Goal: Transaction & Acquisition: Purchase product/service

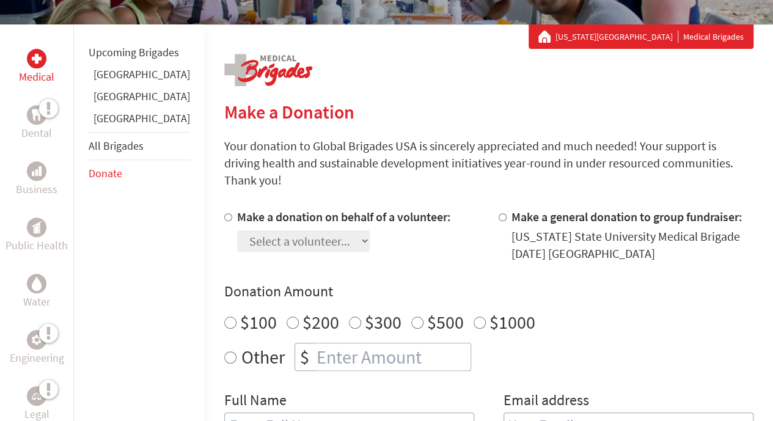
scroll to position [204, 0]
click at [498, 208] on div at bounding box center [504, 235] width 13 height 54
click at [511, 237] on div "[US_STATE] State University Medical Brigade [DATE] [GEOGRAPHIC_DATA]" at bounding box center [632, 244] width 242 height 34
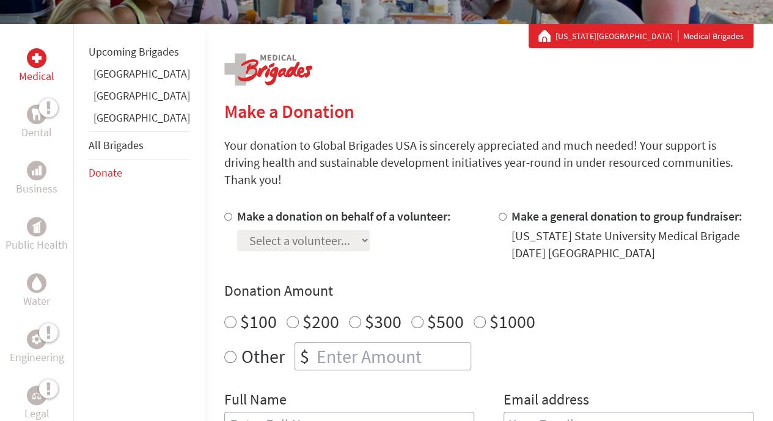
click at [511, 232] on div "[US_STATE] State University Medical Brigade [DATE] [GEOGRAPHIC_DATA]" at bounding box center [632, 244] width 242 height 34
click at [498, 213] on input "Make a general donation to group fundraiser:" at bounding box center [502, 217] width 8 height 8
radio input "true"
click at [498, 213] on input "Make a general donation to group fundraiser:" at bounding box center [502, 217] width 8 height 8
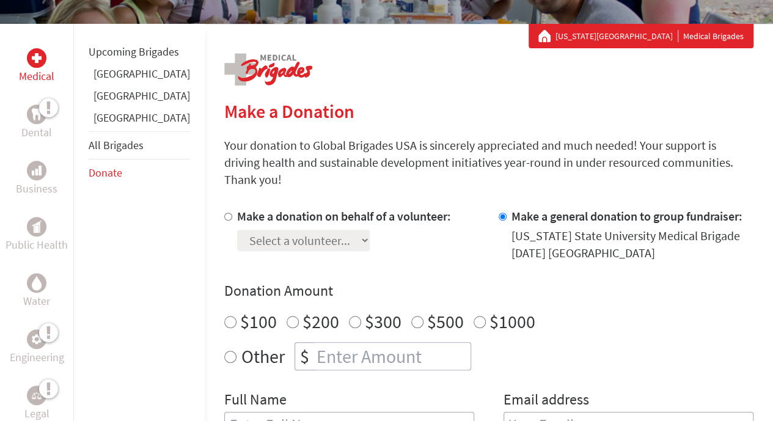
click at [454, 227] on div "Make a donation on behalf of a volunteer: Select a volunteer... [PERSON_NAME] […" at bounding box center [351, 235] width 255 height 54
click at [288, 208] on label "Make a donation on behalf of a volunteer:" at bounding box center [344, 215] width 214 height 15
click at [232, 213] on input "Make a donation on behalf of a volunteer:" at bounding box center [228, 217] width 8 height 8
radio input "true"
click at [301, 230] on select "Select a volunteer... Cade Truemner Emily Saksewski Emma Huddlestone Grace Lamb…" at bounding box center [303, 240] width 133 height 21
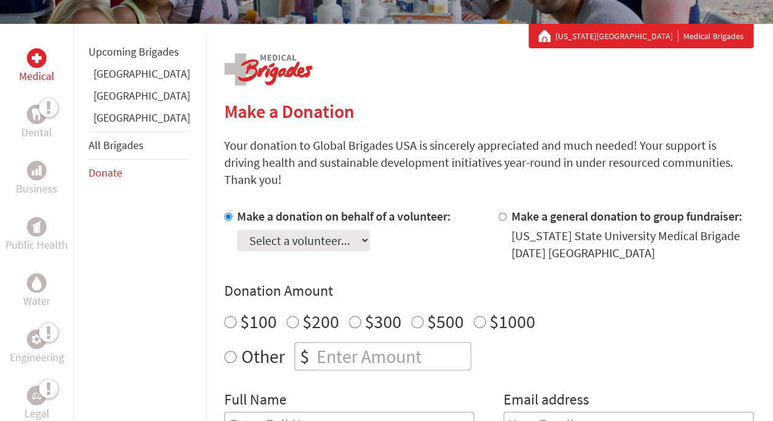
click at [481, 342] on div "Other $" at bounding box center [488, 356] width 529 height 28
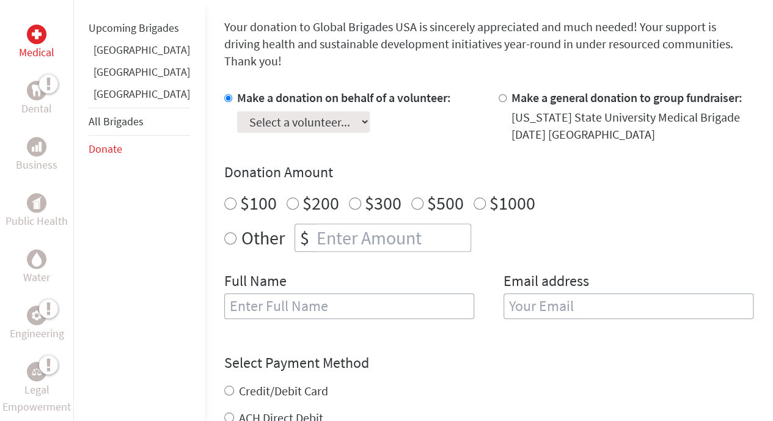
radio input "true"
click at [349, 230] on input "number" at bounding box center [392, 237] width 156 height 27
click at [527, 293] on input "email" at bounding box center [628, 306] width 250 height 26
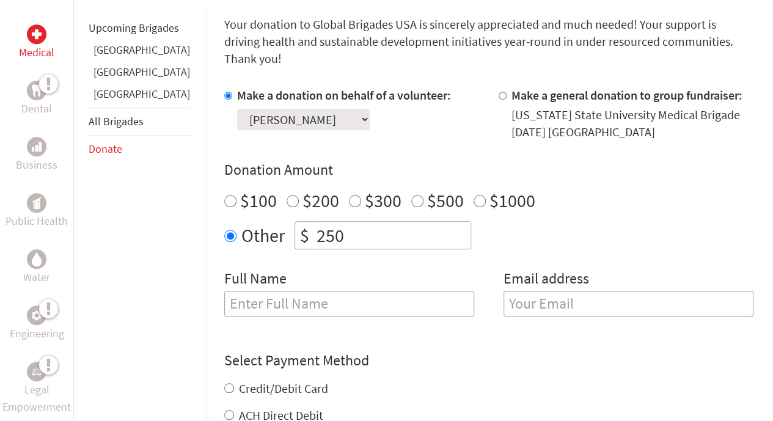
scroll to position [329, 0]
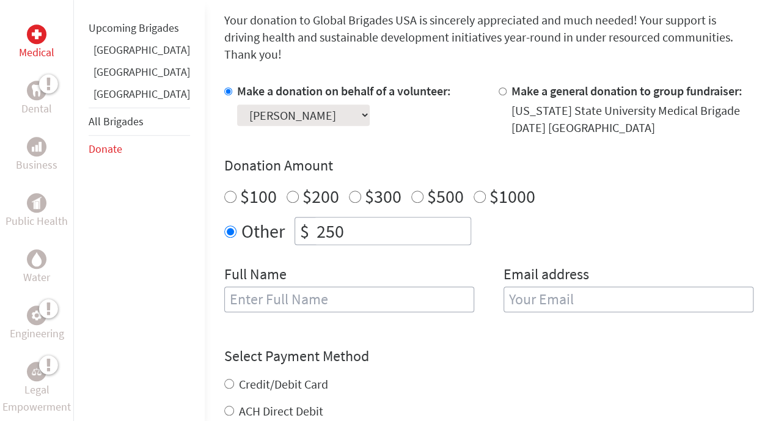
click at [369, 286] on input "text" at bounding box center [349, 299] width 250 height 26
click at [318, 319] on form "Make a donation on behalf of a volunteer: Select a volunteer... [PERSON_NAME] […" at bounding box center [488, 324] width 529 height 485
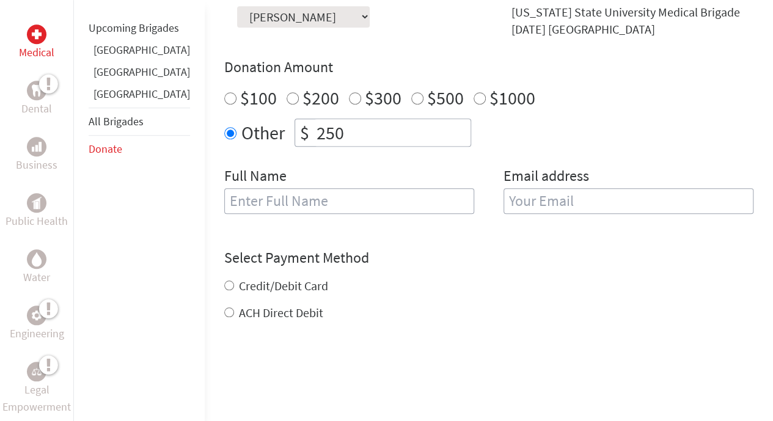
scroll to position [429, 0]
click at [301, 194] on input "text" at bounding box center [349, 200] width 250 height 26
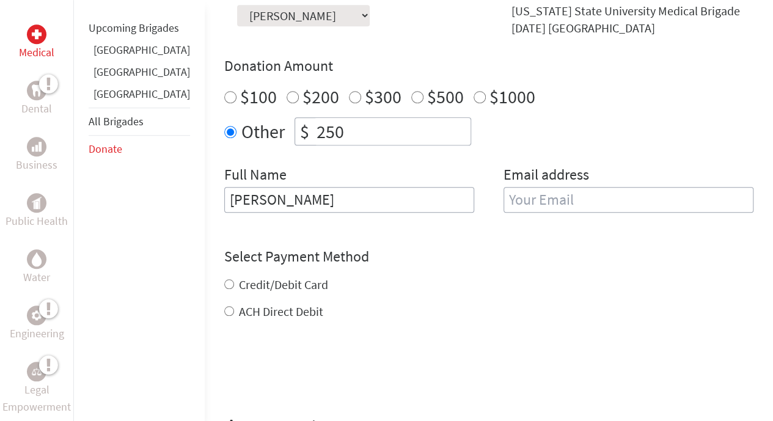
type input "[PERSON_NAME]"
click at [547, 187] on input "email" at bounding box center [628, 200] width 250 height 26
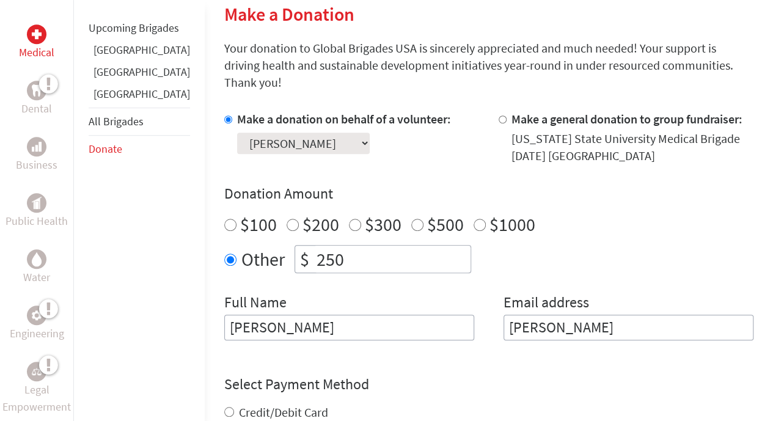
scroll to position [300, 0]
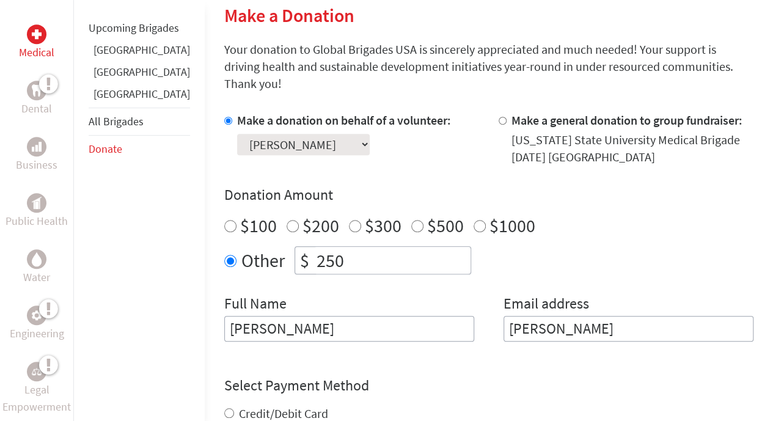
type input "[PERSON_NAME]"
click at [308, 134] on select "Select a volunteer... [PERSON_NAME] [PERSON_NAME] [PERSON_NAME] [PERSON_NAME] […" at bounding box center [303, 144] width 133 height 21
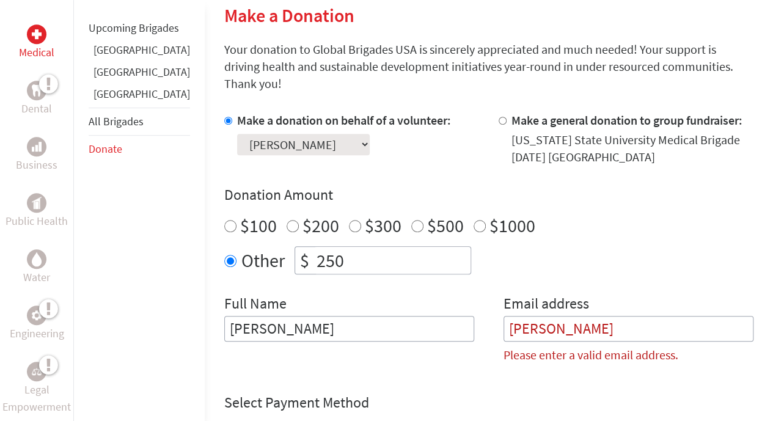
click at [439, 112] on div "Make a donation on behalf of a volunteer: Select a volunteer... [PERSON_NAME] […" at bounding box center [351, 139] width 255 height 54
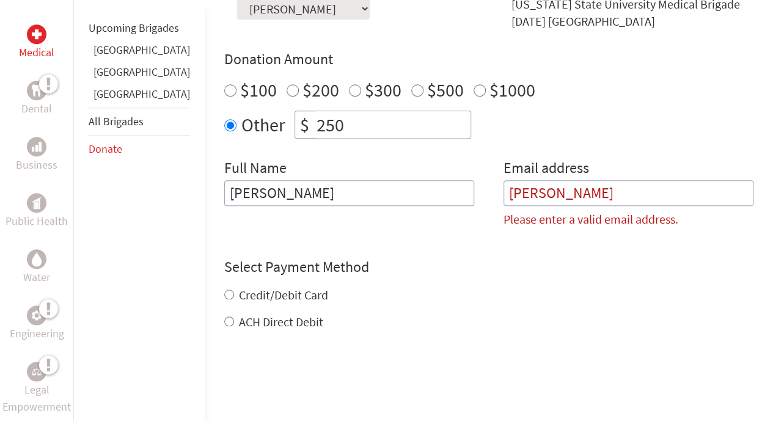
scroll to position [435, 0]
click at [621, 181] on input "[PERSON_NAME]" at bounding box center [628, 194] width 250 height 26
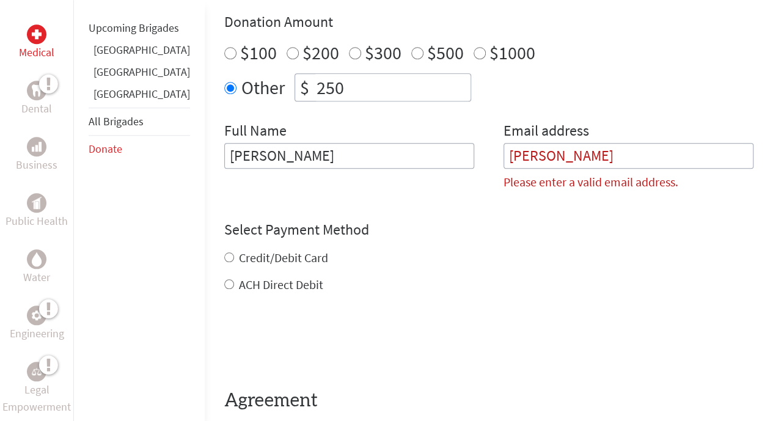
click at [274, 277] on label "ACH Direct Debit" at bounding box center [281, 284] width 84 height 15
click at [234, 279] on input "ACH Direct Debit" at bounding box center [229, 284] width 10 height 10
radio input "true"
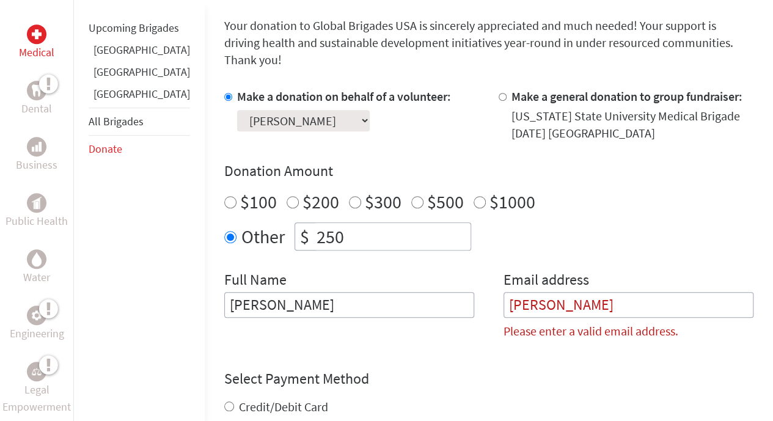
scroll to position [318, 0]
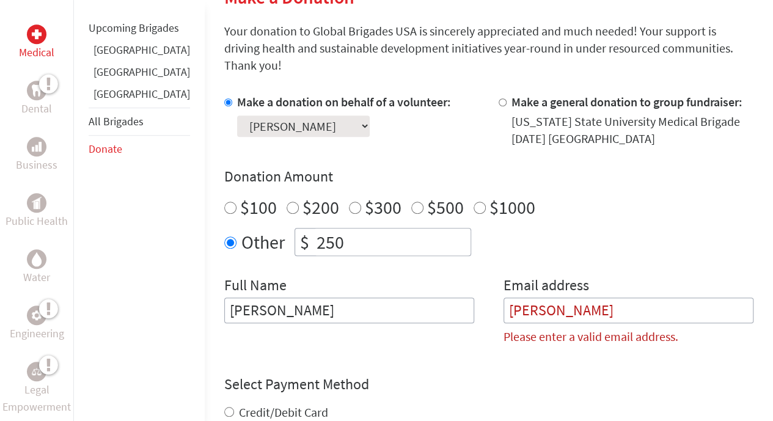
click at [557, 328] on label "Please enter a valid email address." at bounding box center [590, 336] width 175 height 17
click at [547, 276] on label "Email address" at bounding box center [546, 287] width 86 height 22
click at [401, 297] on input "[PERSON_NAME]" at bounding box center [349, 310] width 250 height 26
type input "[PERSON_NAME] [PERSON_NAME]"
click at [586, 303] on input "[PERSON_NAME]" at bounding box center [628, 310] width 250 height 26
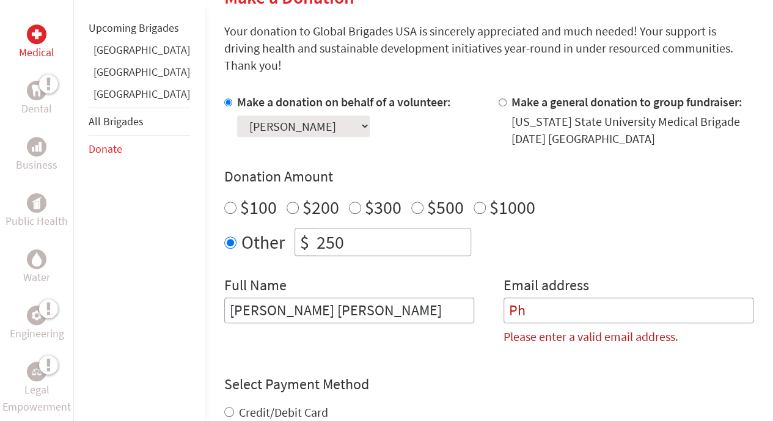
type input "P"
type input "[EMAIL_ADDRESS][DOMAIN_NAME]"
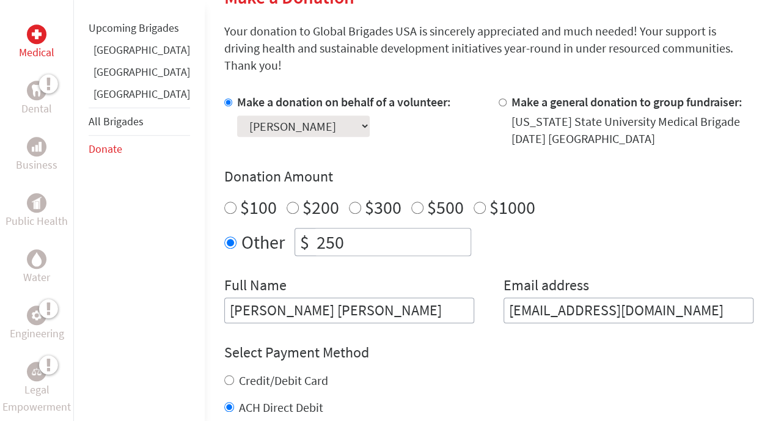
click at [569, 246] on div "Make a donation on behalf of a volunteer: Select a volunteer... [PERSON_NAME] […" at bounding box center [488, 208] width 529 height 230
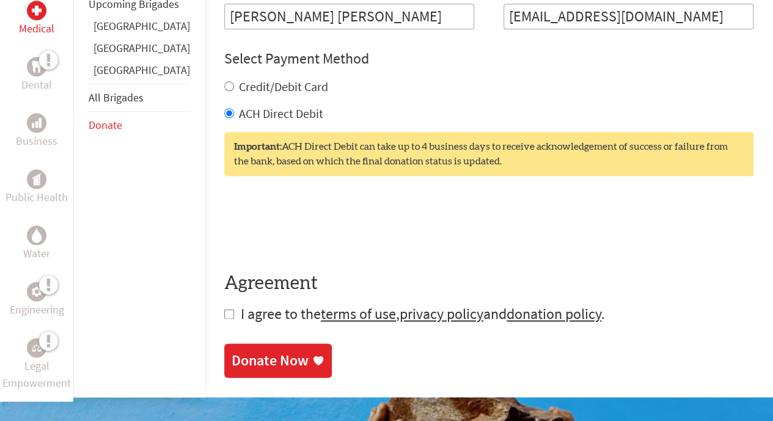
scroll to position [613, 0]
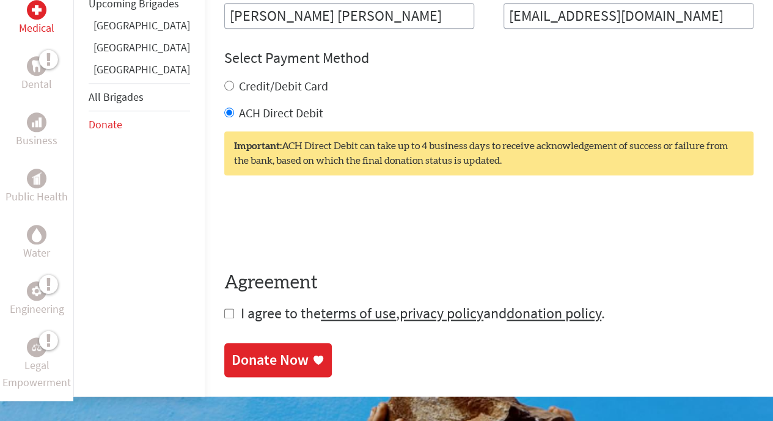
click at [242, 304] on span "I agree to the terms of use , privacy policy and donation policy ." at bounding box center [423, 313] width 364 height 19
click at [224, 308] on input "checkbox" at bounding box center [229, 313] width 10 height 10
checkbox input "true"
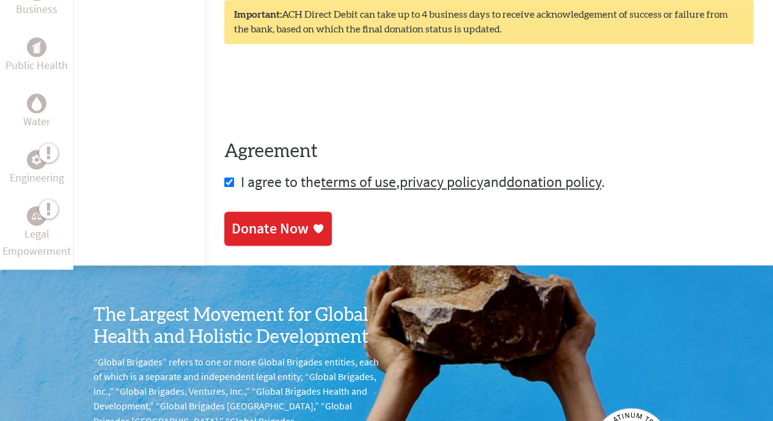
scroll to position [727, 0]
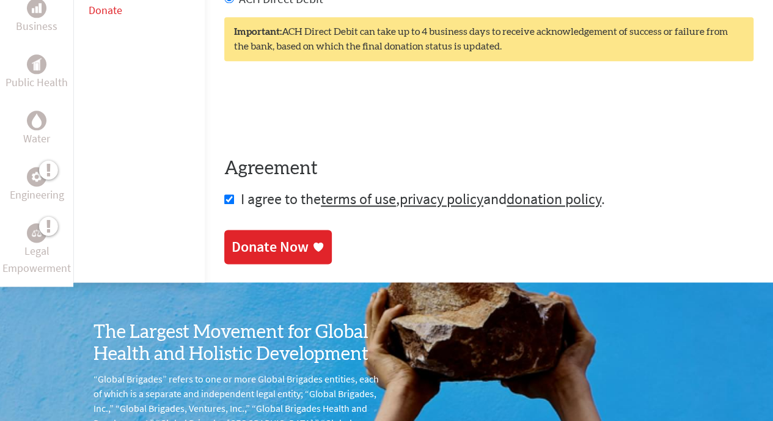
click at [258, 230] on link "Donate Now" at bounding box center [278, 247] width 108 height 34
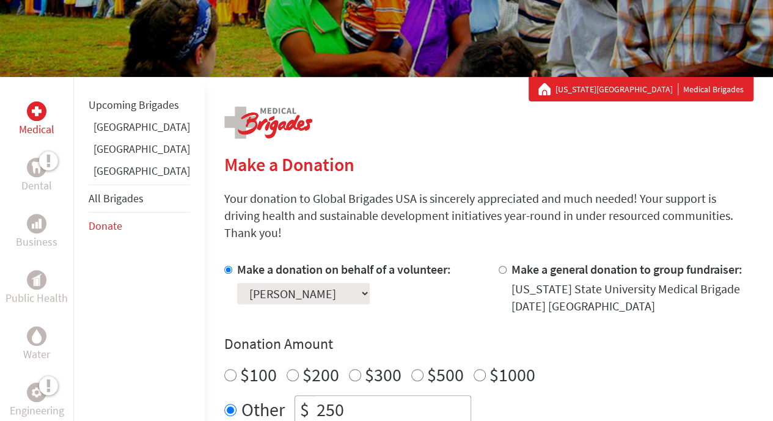
scroll to position [171, 0]
